Goal: Use online tool/utility: Utilize a website feature to perform a specific function

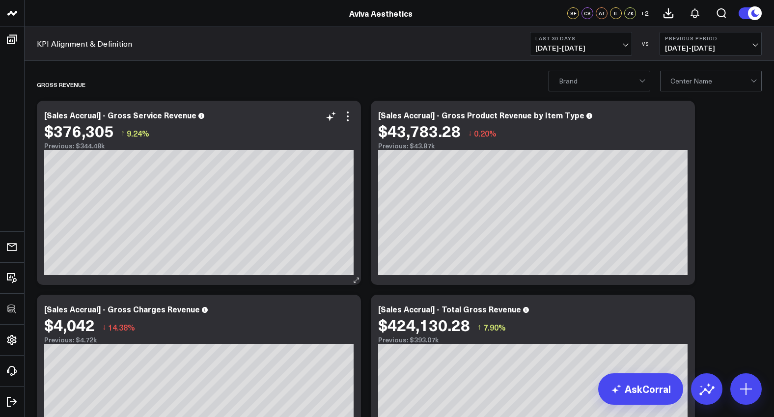
scroll to position [186, 0]
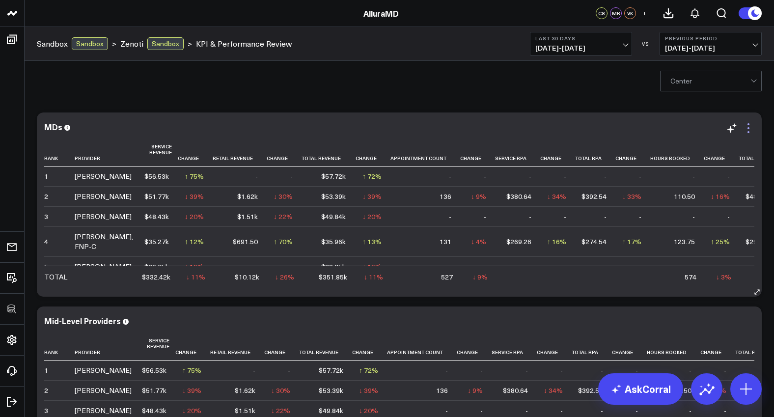
click at [747, 134] on icon at bounding box center [748, 128] width 12 height 12
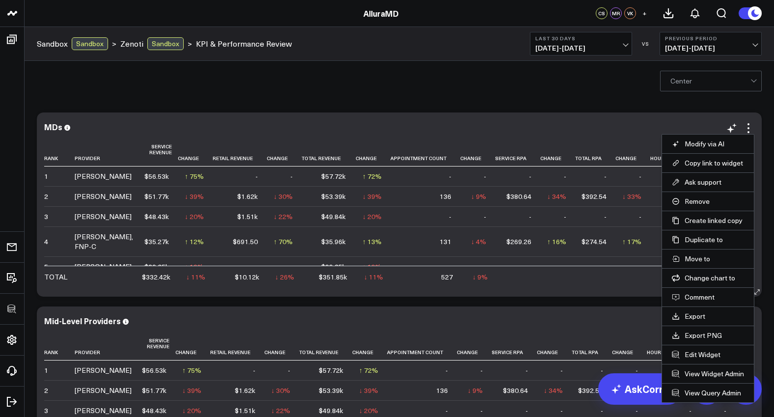
click at [712, 359] on li "Edit Widget" at bounding box center [708, 354] width 92 height 19
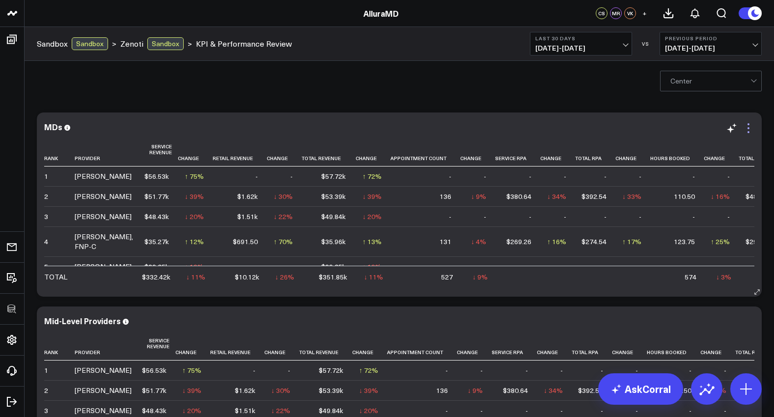
click at [749, 130] on icon at bounding box center [748, 128] width 12 height 12
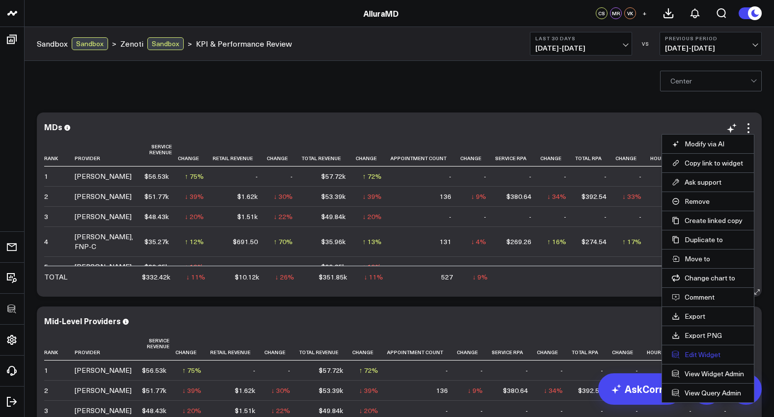
click at [700, 354] on button "Edit Widget" at bounding box center [708, 354] width 72 height 9
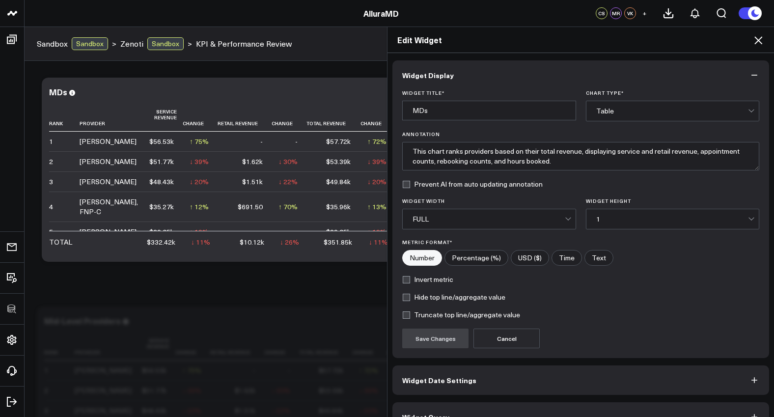
scroll to position [22, 0]
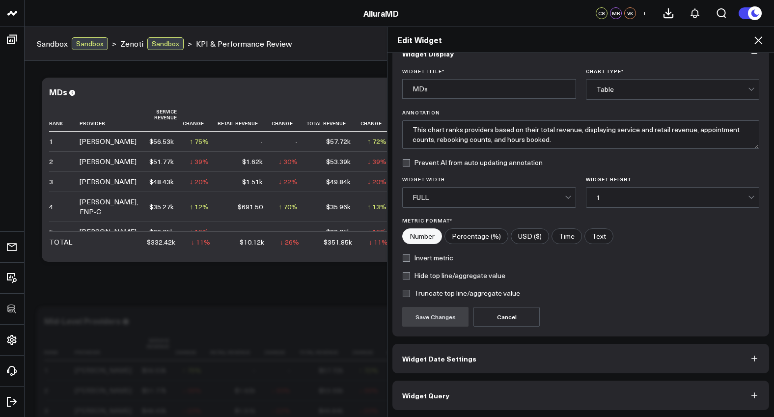
click at [553, 385] on button "Widget Query" at bounding box center [580, 395] width 377 height 29
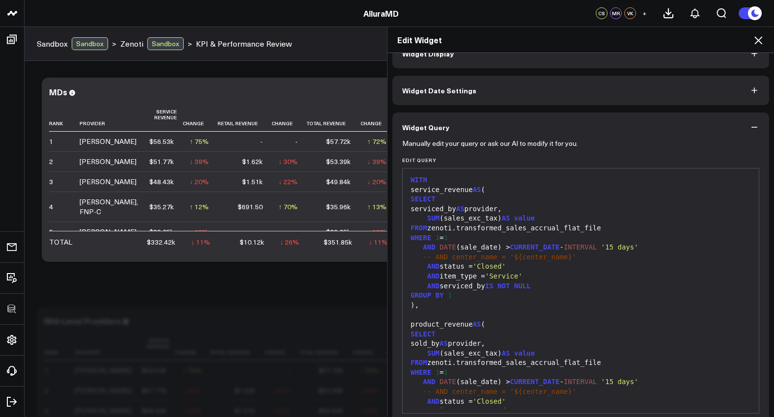
scroll to position [0, 0]
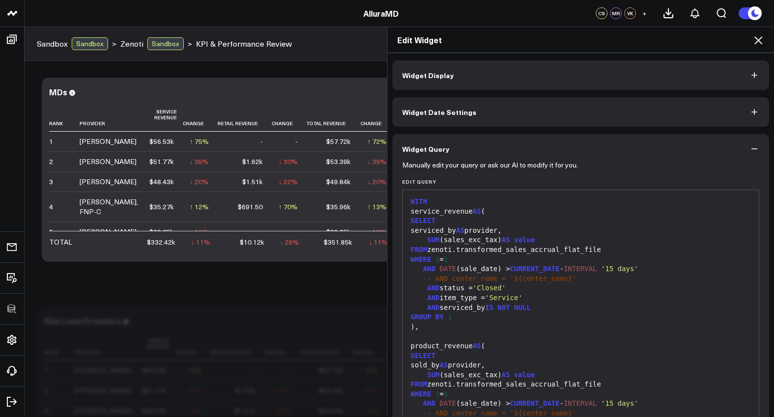
click at [542, 335] on div at bounding box center [581, 336] width 346 height 10
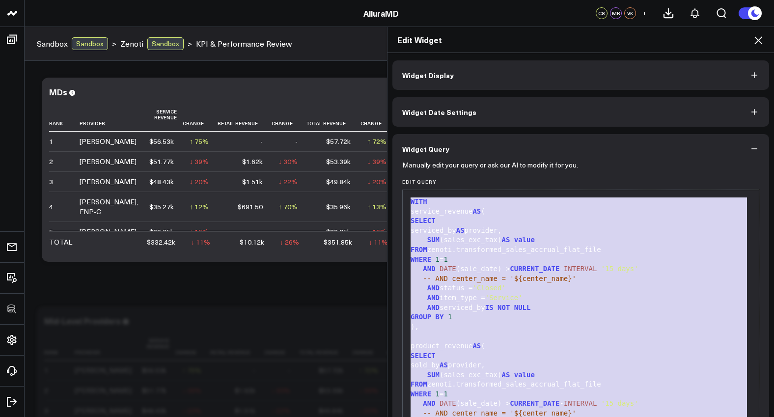
copy div "WITH service_revenue AS ( SELECT serviced_by AS provider, SUM (sales_exc_tax) A…"
